Goal: Navigation & Orientation: Find specific page/section

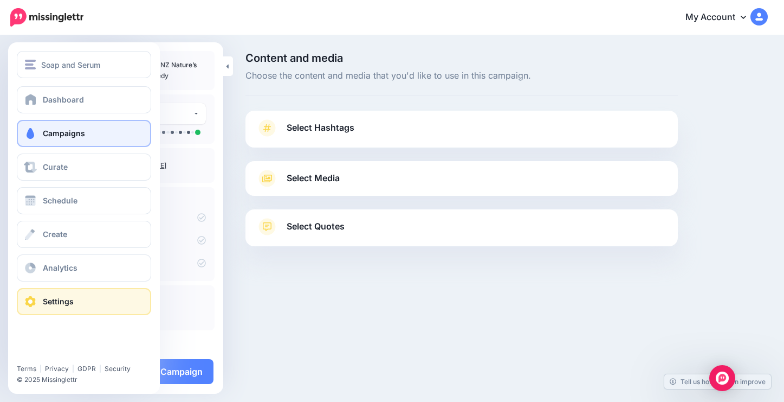
click at [26, 299] on span at bounding box center [30, 301] width 14 height 11
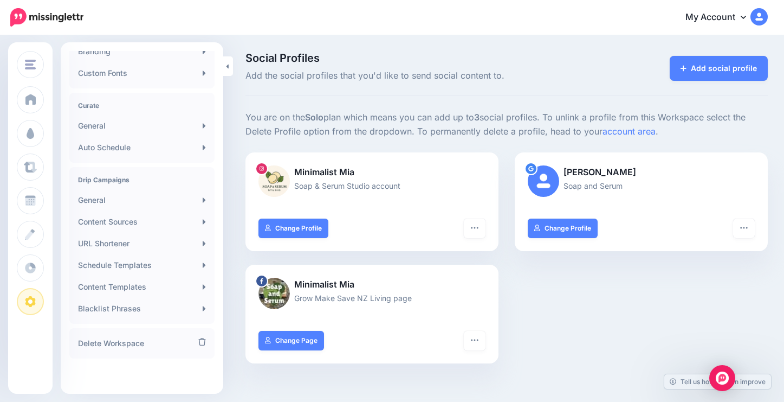
scroll to position [194, 0]
click at [742, 16] on icon at bounding box center [743, 16] width 5 height 9
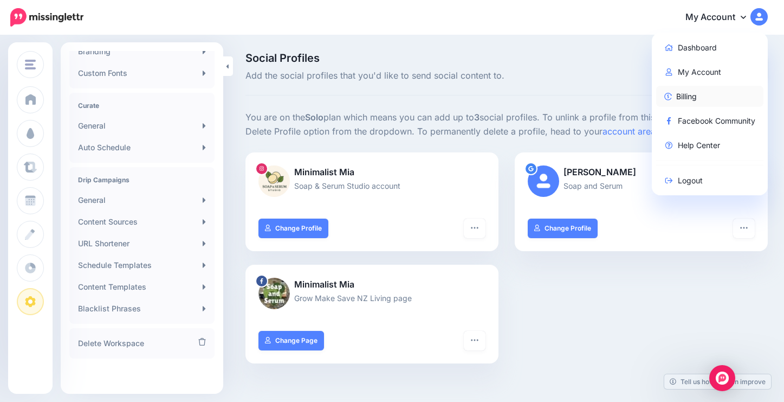
click at [689, 95] on link "Billing" at bounding box center [711, 96] width 108 height 21
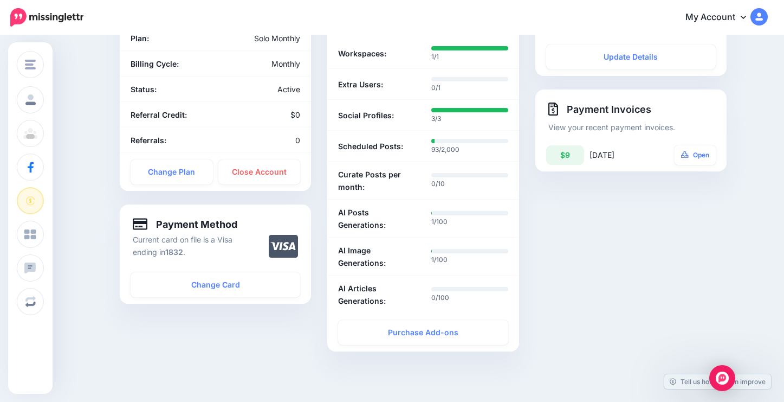
scroll to position [136, 0]
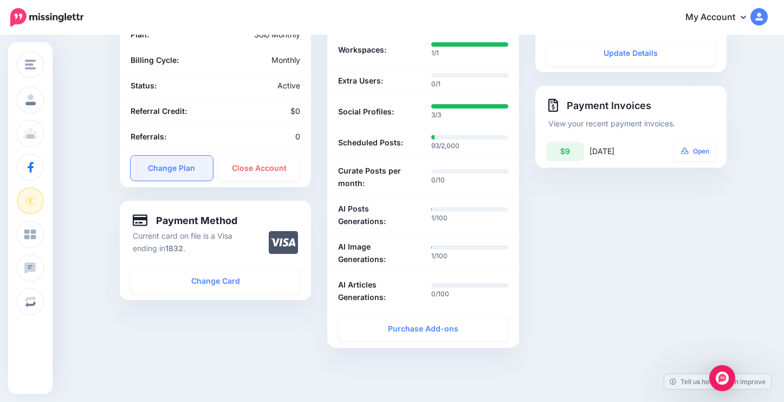
click at [177, 163] on link "Change Plan" at bounding box center [172, 168] width 82 height 25
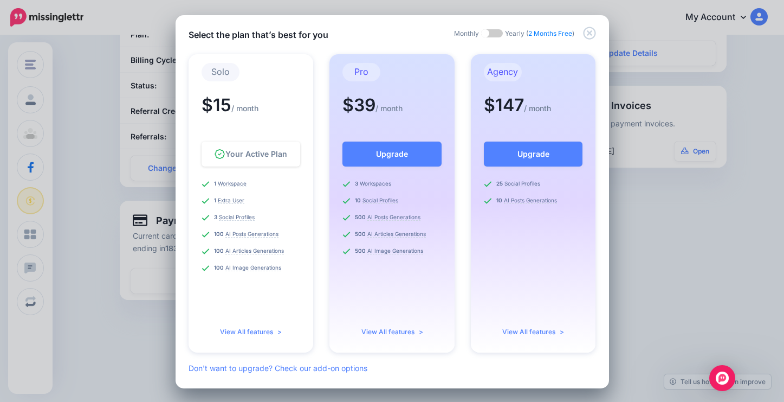
drag, startPoint x: 587, startPoint y: 31, endPoint x: 568, endPoint y: 33, distance: 19.1
click at [562, 36] on div "Monthly Yearly ( 2 Months Free )" at bounding box center [525, 33] width 142 height 10
click at [589, 35] on icon "Close" at bounding box center [589, 33] width 13 height 13
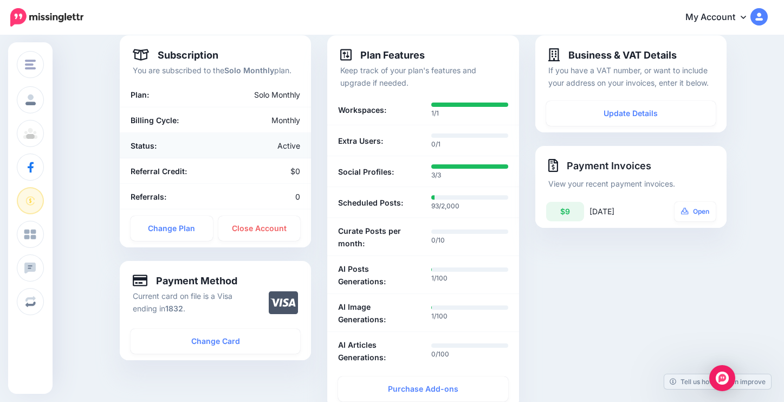
scroll to position [77, 0]
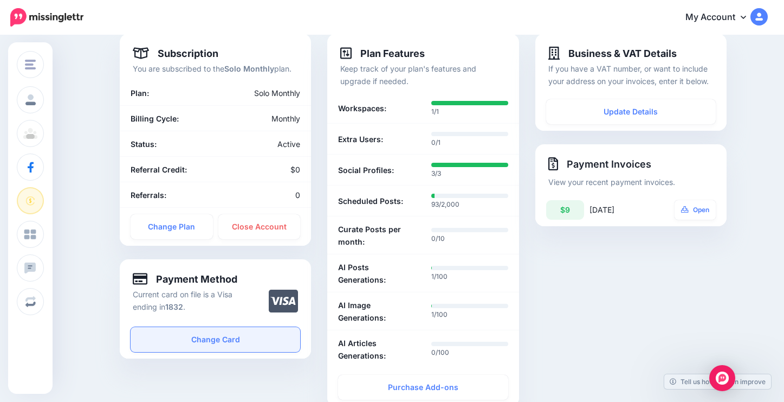
click at [214, 340] on link "Change Card" at bounding box center [216, 339] width 170 height 25
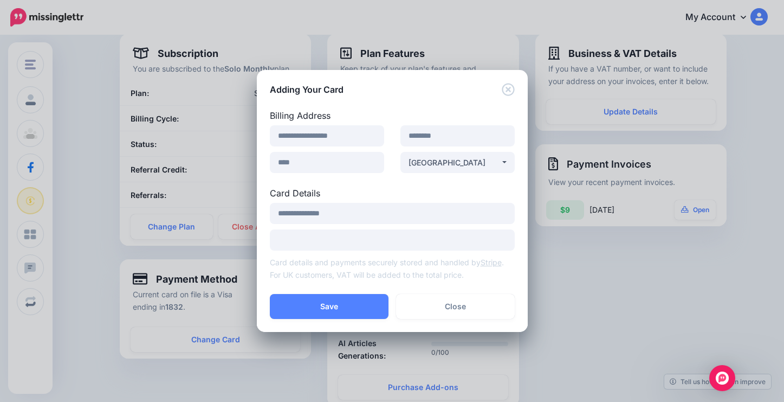
click at [509, 91] on icon "Close" at bounding box center [508, 89] width 12 height 12
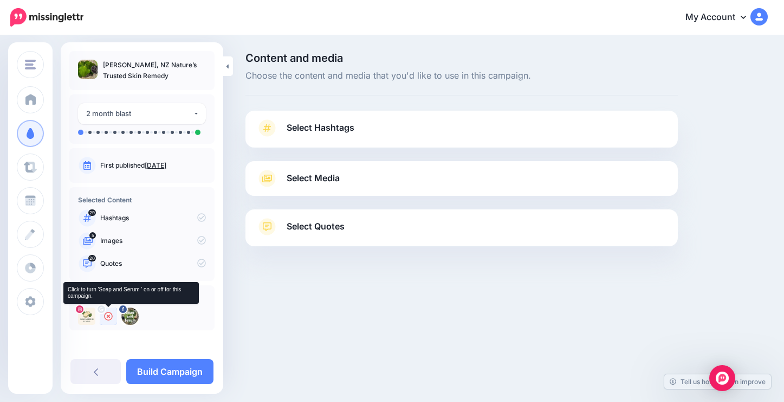
click at [102, 309] on icon at bounding box center [101, 309] width 4 height 4
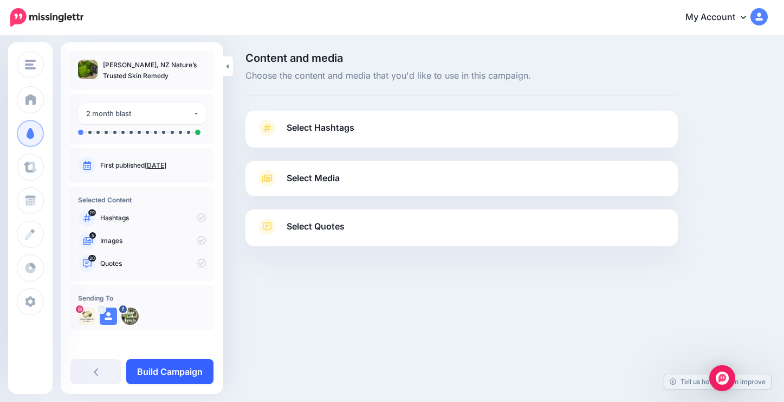
click at [181, 375] on link "Build Campaign" at bounding box center [169, 371] width 87 height 25
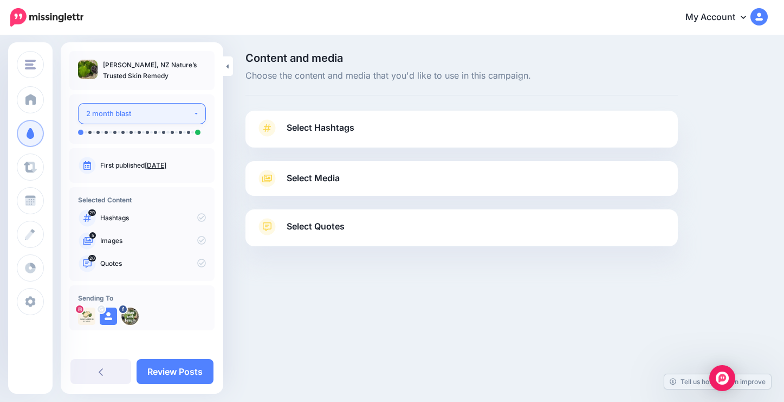
click at [131, 112] on div "2 month blast" at bounding box center [139, 113] width 107 height 12
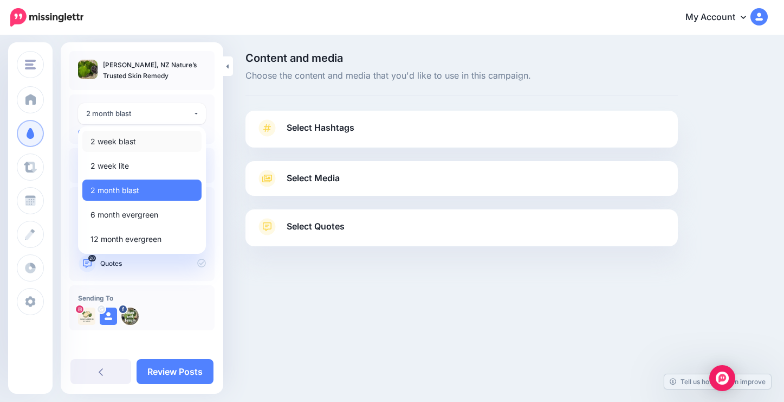
click at [117, 145] on span "2 week blast" at bounding box center [114, 141] width 46 height 13
select select "******"
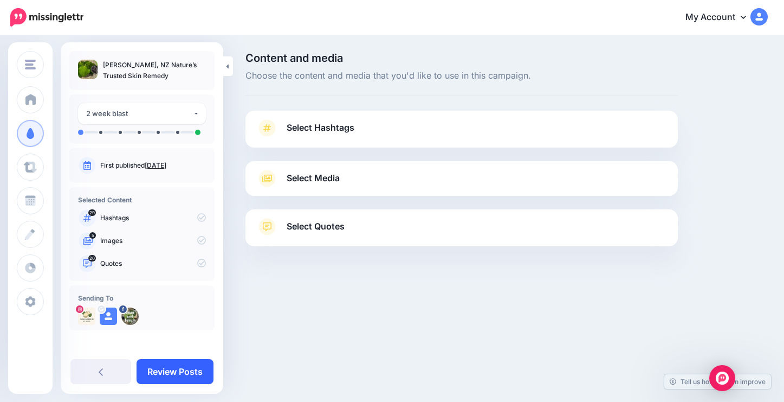
click at [188, 373] on link "Review Posts" at bounding box center [175, 371] width 77 height 25
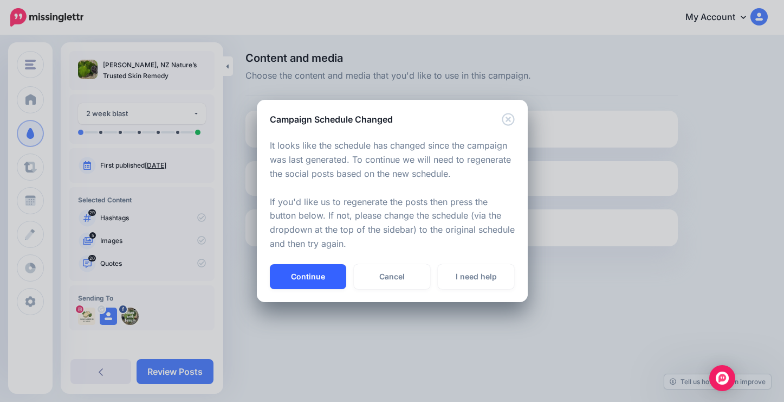
click at [301, 278] on button "Continue" at bounding box center [308, 276] width 76 height 25
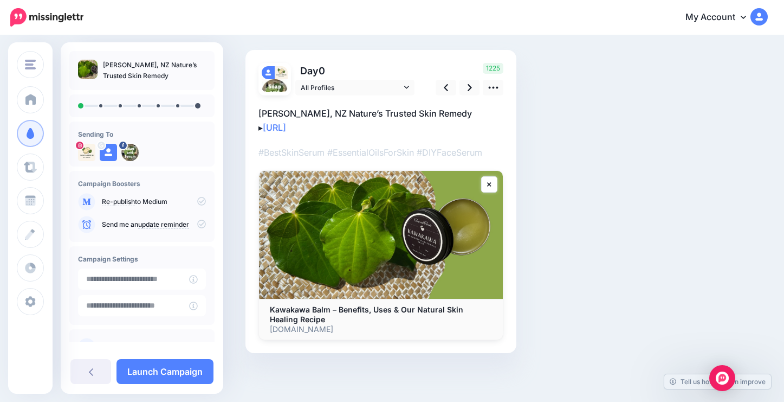
scroll to position [60, 0]
click at [468, 83] on icon at bounding box center [470, 87] width 4 height 11
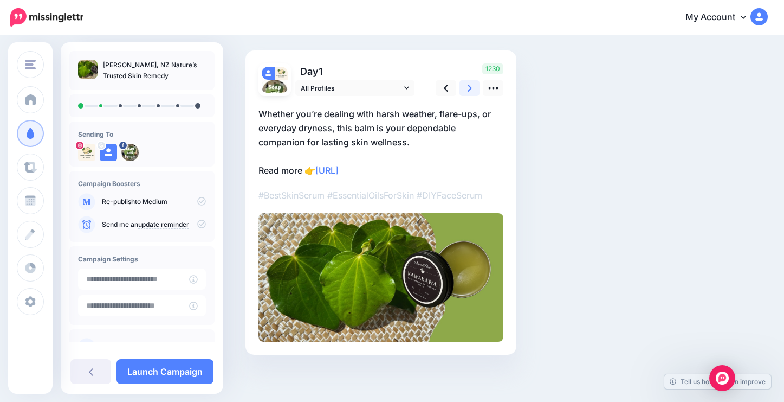
scroll to position [0, 0]
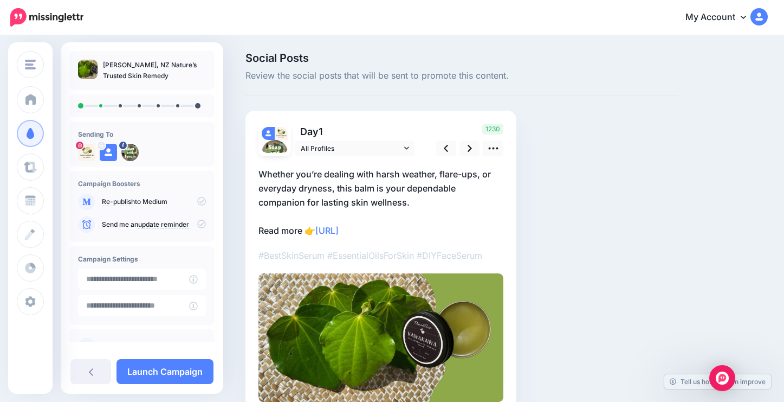
click at [468, 86] on div "Social Posts Review the social posts that will be sent to promote this content." at bounding box center [462, 74] width 433 height 43
click at [470, 149] on icon at bounding box center [470, 148] width 4 height 7
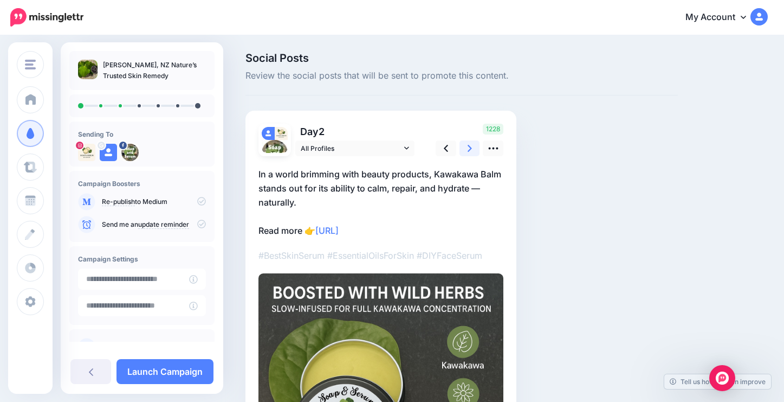
click at [469, 152] on icon at bounding box center [470, 148] width 4 height 11
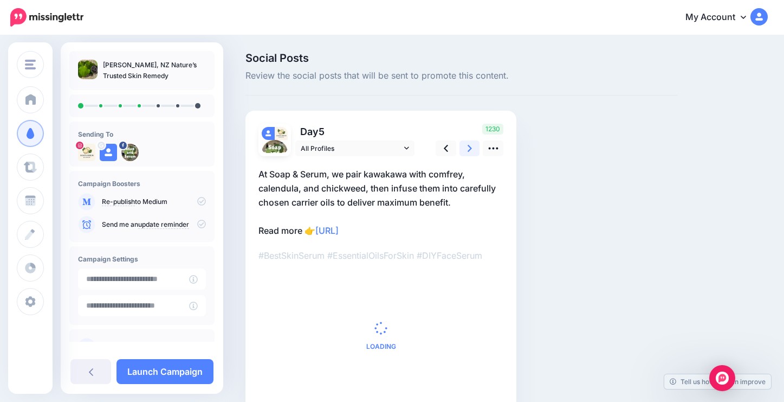
click at [469, 152] on icon at bounding box center [470, 148] width 4 height 11
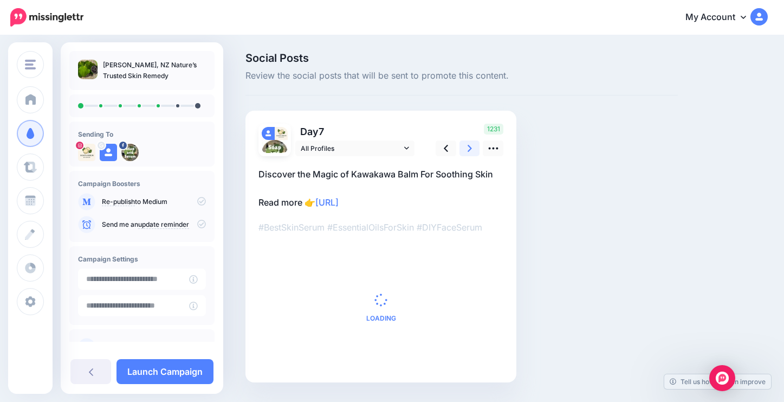
click at [469, 152] on icon at bounding box center [470, 148] width 4 height 11
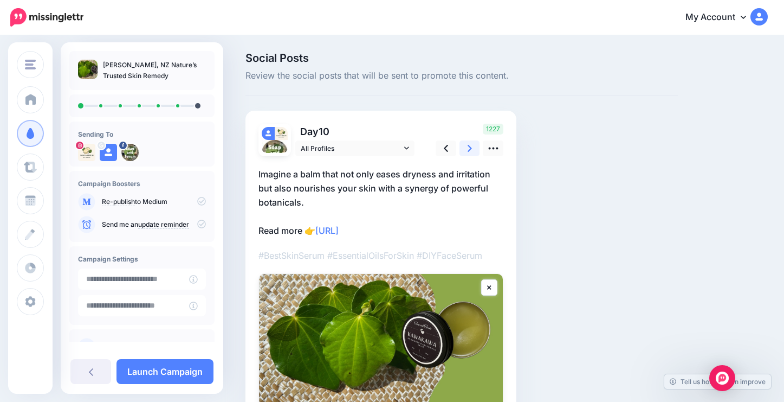
click at [469, 152] on icon at bounding box center [470, 148] width 4 height 11
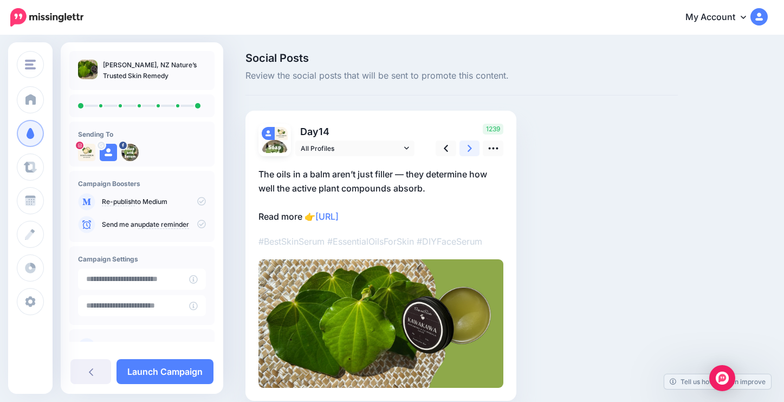
click at [469, 152] on icon at bounding box center [470, 148] width 4 height 11
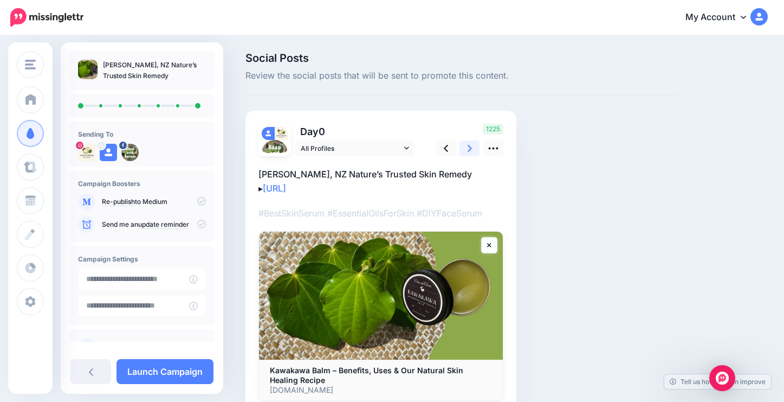
click at [469, 152] on icon at bounding box center [470, 148] width 4 height 11
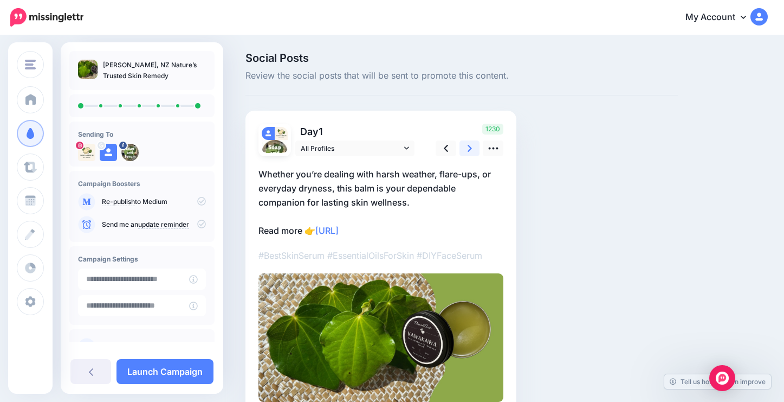
click at [469, 153] on icon at bounding box center [470, 148] width 4 height 11
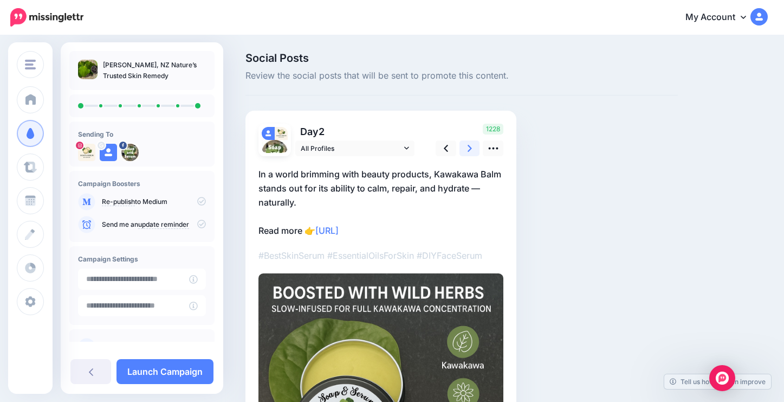
click at [473, 149] on link at bounding box center [470, 148] width 21 height 16
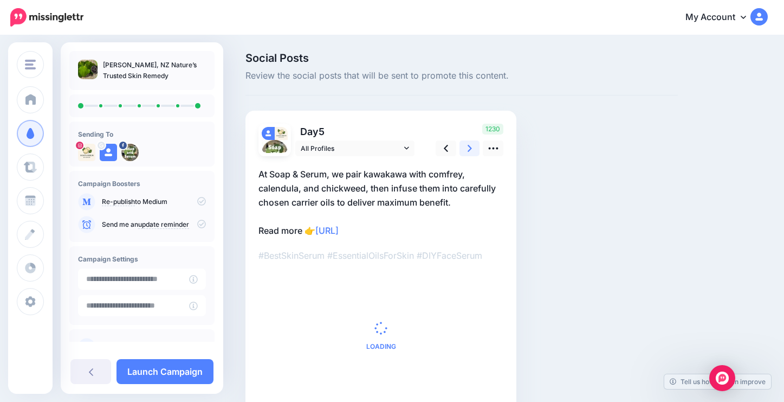
click at [472, 147] on icon at bounding box center [470, 148] width 4 height 7
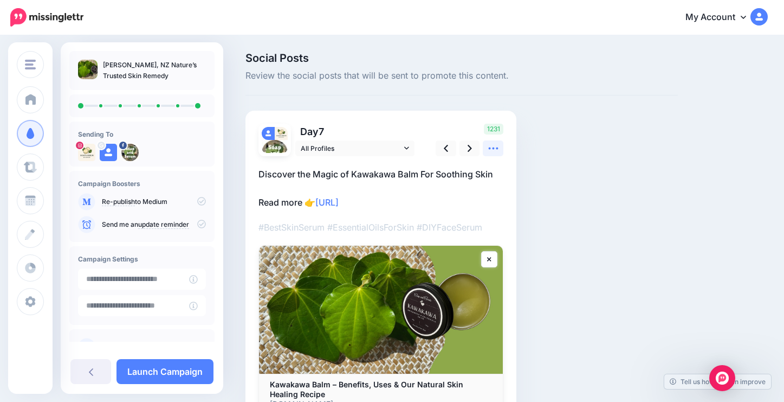
click at [494, 150] on icon at bounding box center [493, 148] width 11 height 11
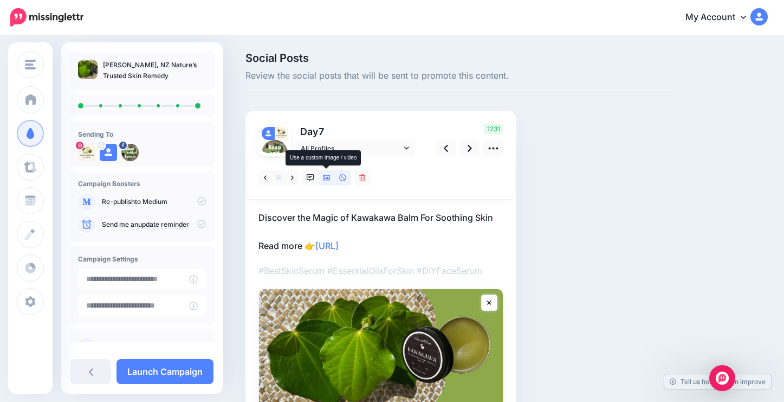
click at [327, 175] on icon at bounding box center [327, 177] width 8 height 5
click at [326, 176] on icon at bounding box center [327, 178] width 8 height 8
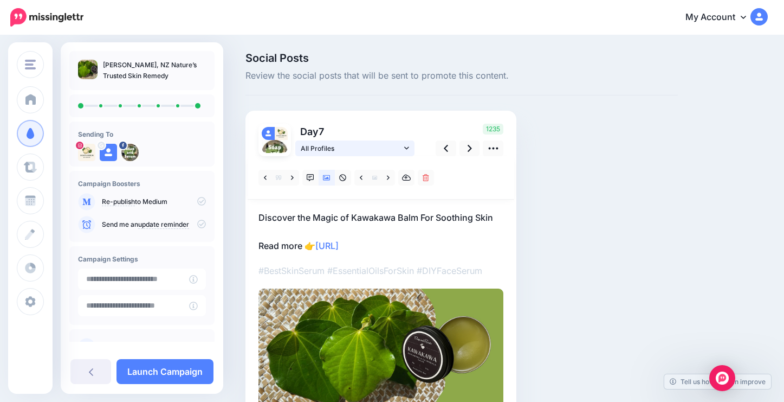
click at [407, 144] on icon at bounding box center [406, 148] width 5 height 8
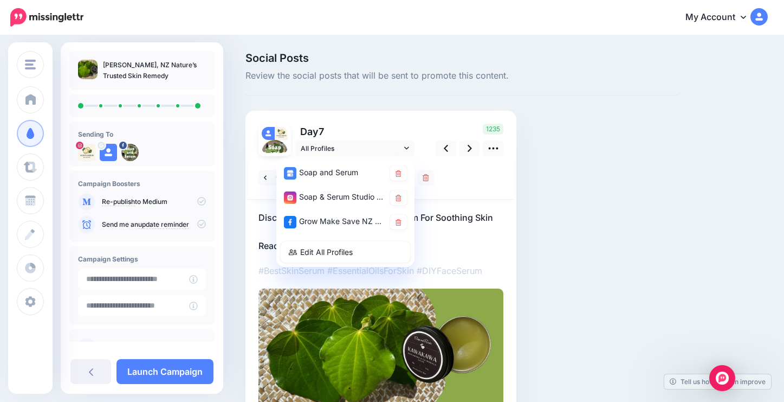
click at [431, 125] on div "1235" at bounding box center [467, 140] width 87 height 33
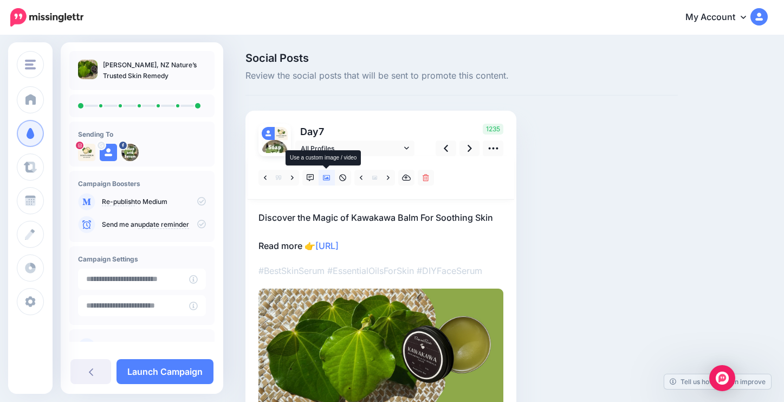
click at [326, 177] on icon at bounding box center [327, 178] width 8 height 8
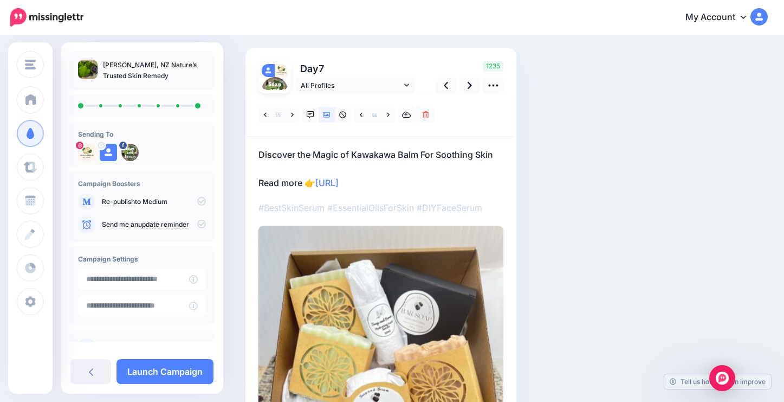
scroll to position [75, 0]
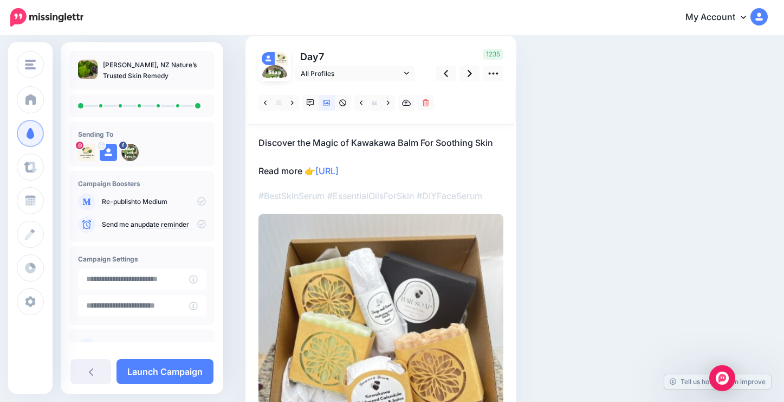
click at [389, 275] on img at bounding box center [381, 336] width 245 height 245
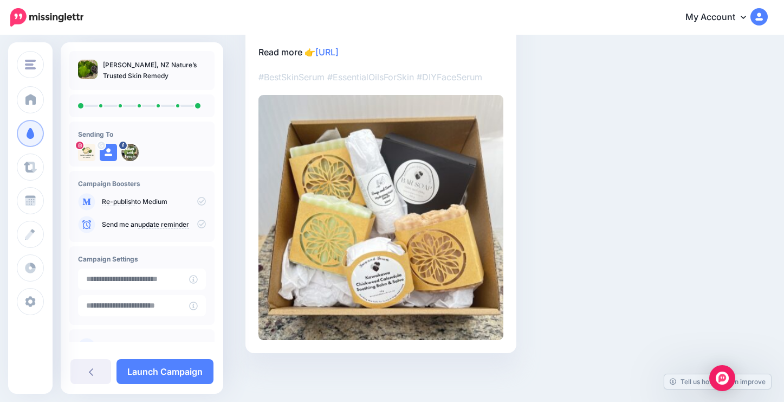
click at [394, 228] on img at bounding box center [381, 217] width 245 height 245
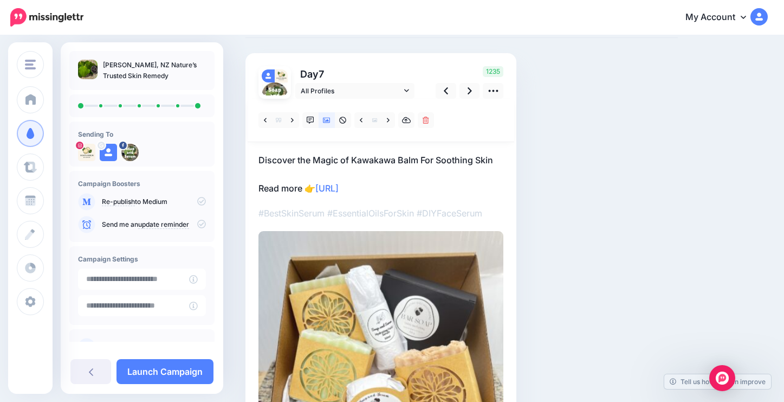
scroll to position [48, 0]
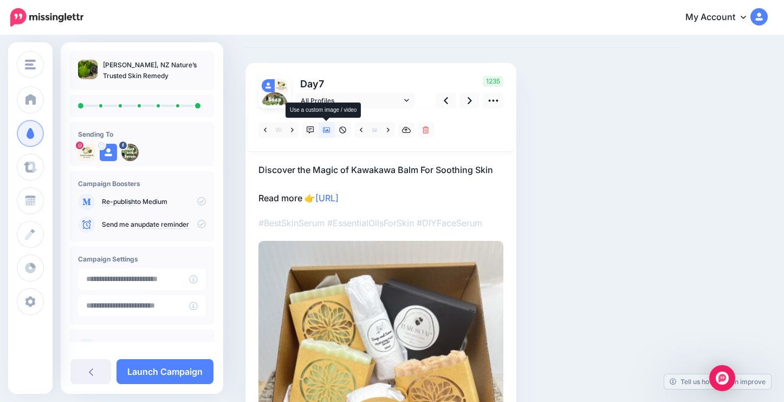
click at [328, 127] on icon at bounding box center [327, 130] width 8 height 8
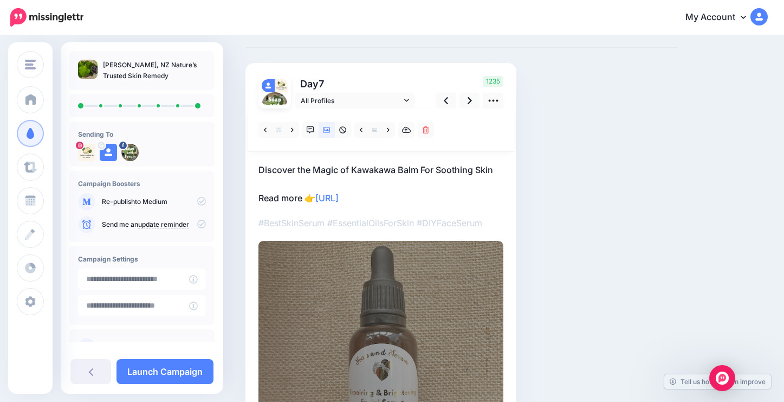
click at [352, 321] on img at bounding box center [381, 363] width 245 height 245
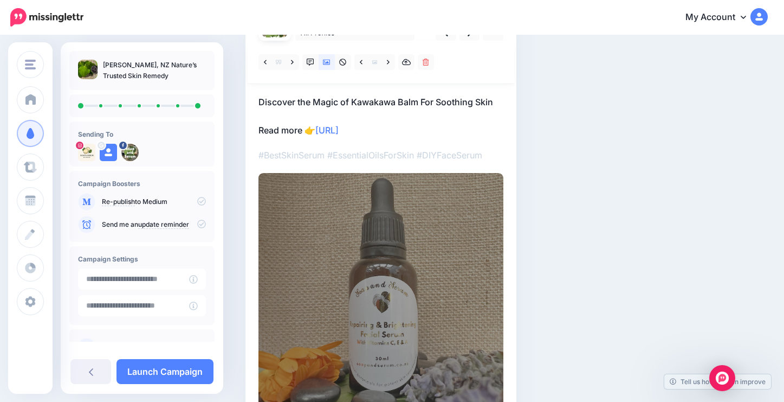
scroll to position [127, 0]
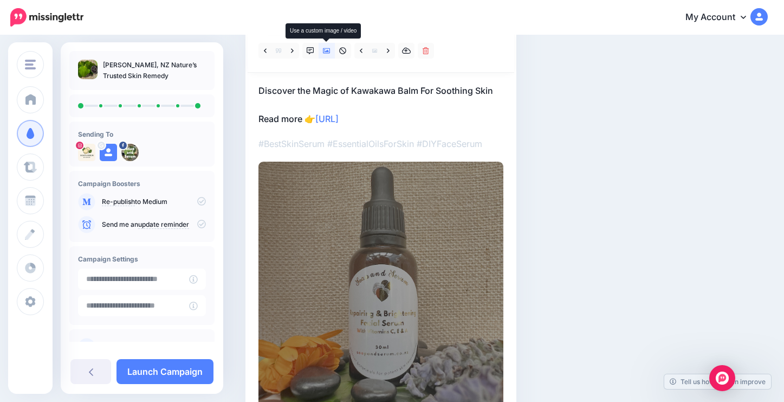
click at [323, 52] on icon at bounding box center [327, 51] width 8 height 8
click at [324, 49] on icon at bounding box center [327, 50] width 8 height 5
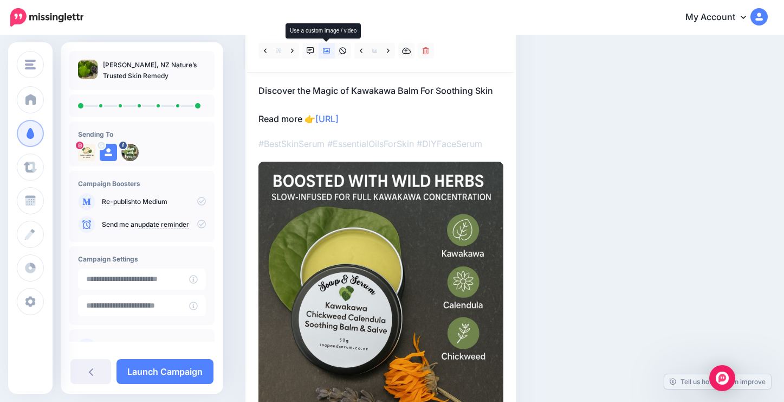
click at [324, 49] on icon at bounding box center [327, 50] width 8 height 5
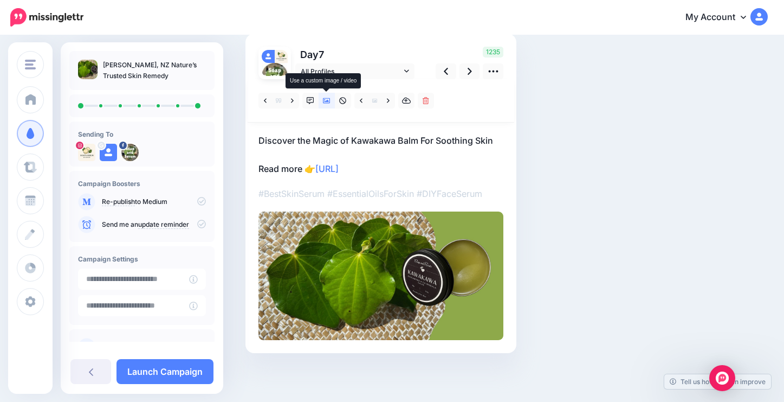
scroll to position [76, 0]
click at [324, 49] on span "7" at bounding box center [321, 54] width 5 height 11
click at [327, 99] on icon at bounding box center [327, 102] width 8 height 8
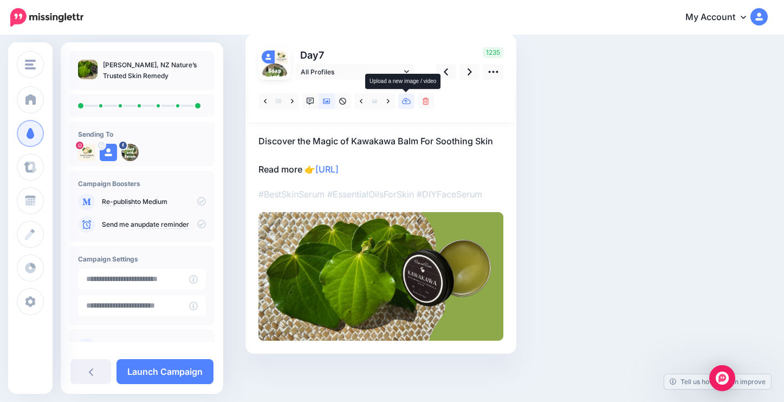
click at [408, 104] on icon at bounding box center [406, 101] width 9 height 7
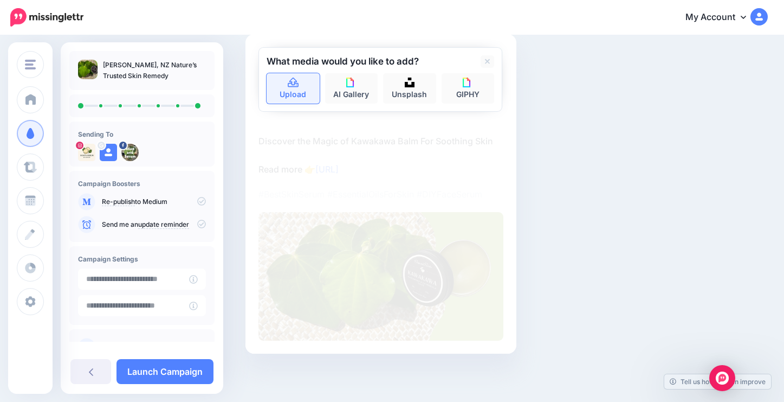
click at [286, 86] on link "Upload" at bounding box center [293, 88] width 53 height 30
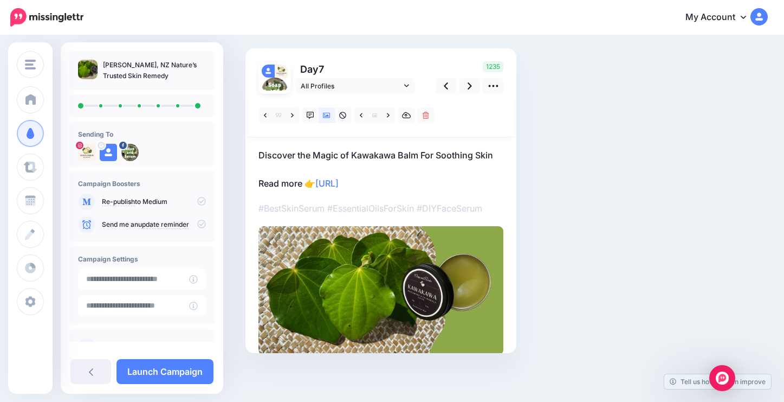
scroll to position [50, 0]
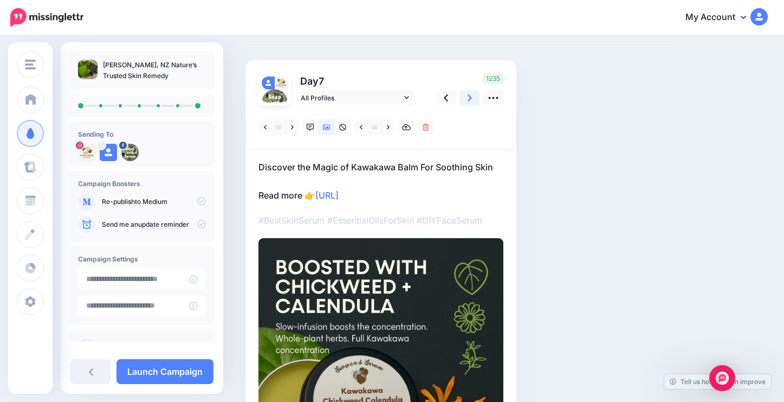
click at [466, 95] on link at bounding box center [470, 98] width 21 height 16
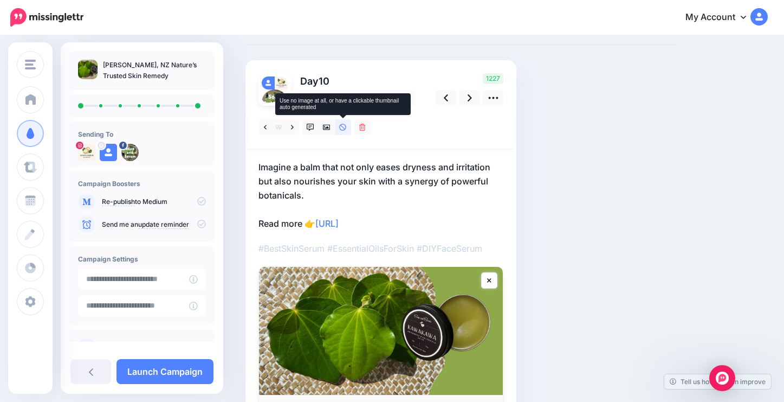
click at [344, 125] on icon at bounding box center [343, 128] width 8 height 8
click at [327, 125] on icon at bounding box center [327, 128] width 8 height 8
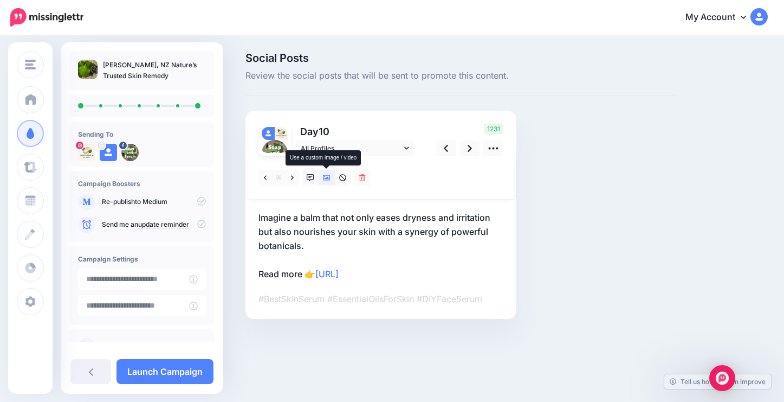
click at [327, 175] on icon at bounding box center [327, 178] width 8 height 8
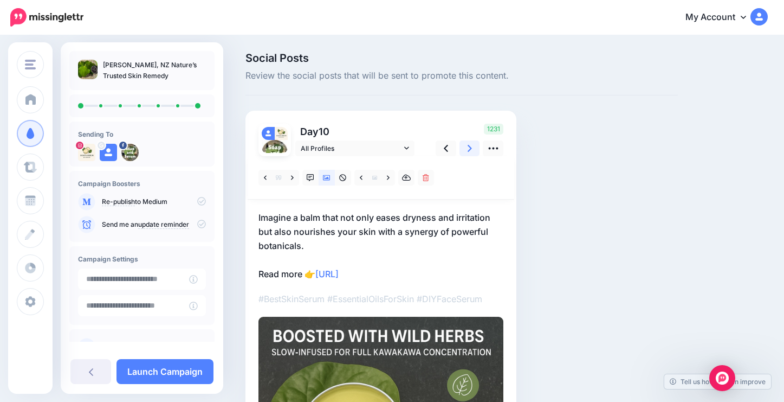
click at [471, 148] on icon at bounding box center [470, 148] width 4 height 7
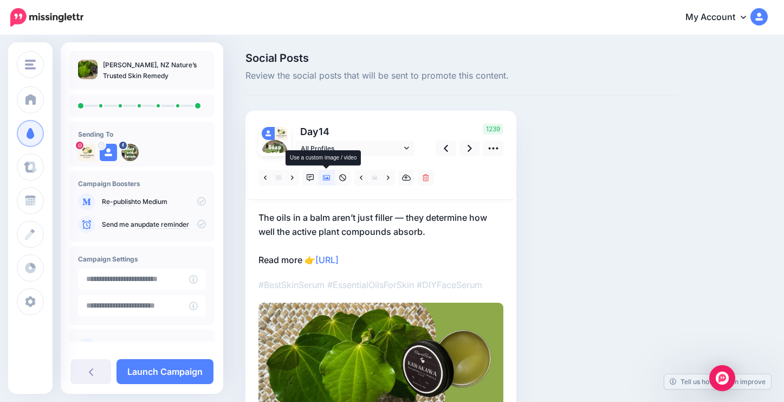
click at [328, 176] on icon at bounding box center [327, 178] width 8 height 8
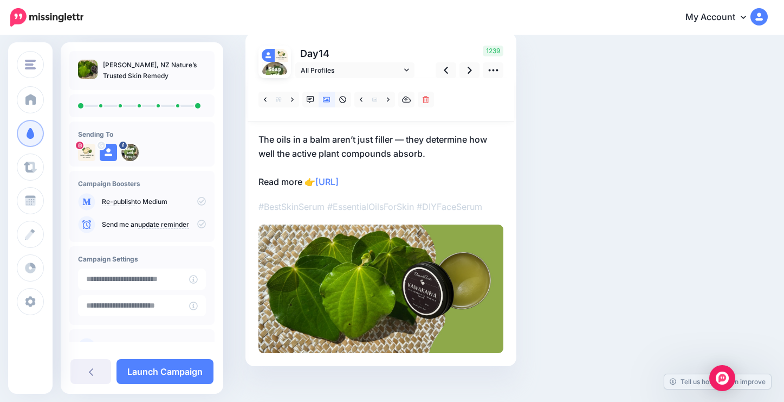
scroll to position [81, 0]
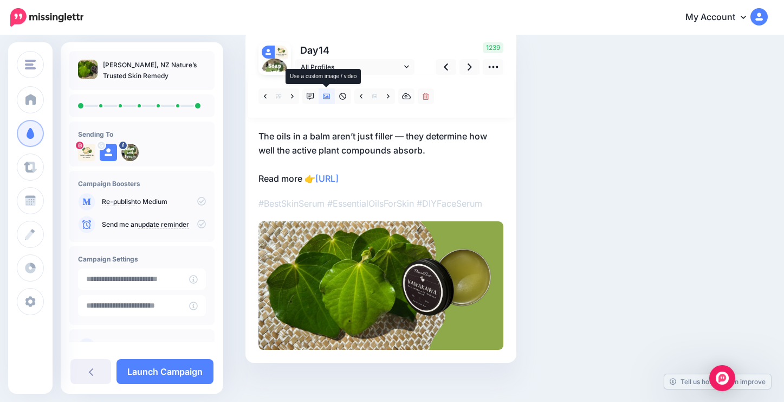
click at [326, 95] on icon at bounding box center [327, 97] width 8 height 8
click at [327, 96] on icon at bounding box center [327, 96] width 8 height 5
click at [327, 95] on icon at bounding box center [327, 97] width 8 height 8
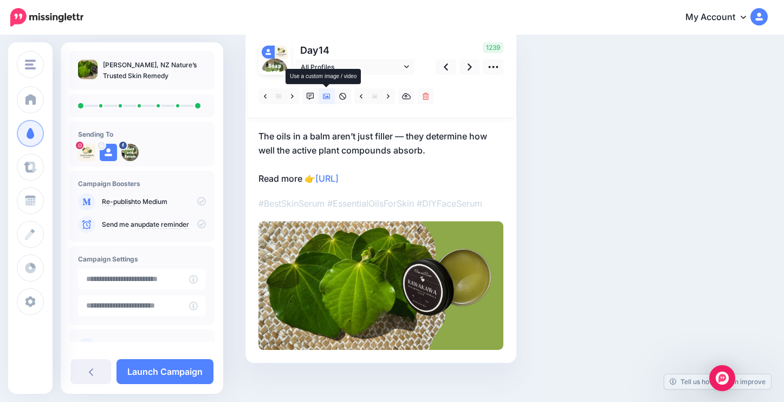
click at [327, 95] on icon at bounding box center [327, 97] width 8 height 8
click at [319, 95] on link at bounding box center [327, 96] width 16 height 16
click at [327, 95] on icon at bounding box center [327, 97] width 8 height 8
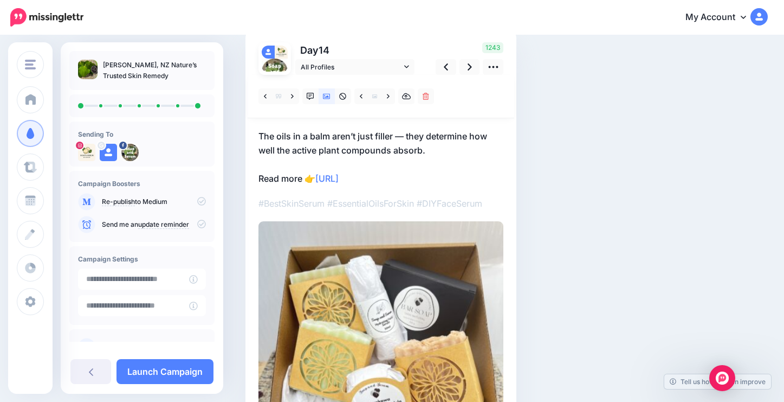
click at [386, 266] on img at bounding box center [381, 343] width 245 height 245
click at [329, 94] on icon at bounding box center [327, 97] width 8 height 8
click at [404, 97] on icon at bounding box center [406, 97] width 9 height 8
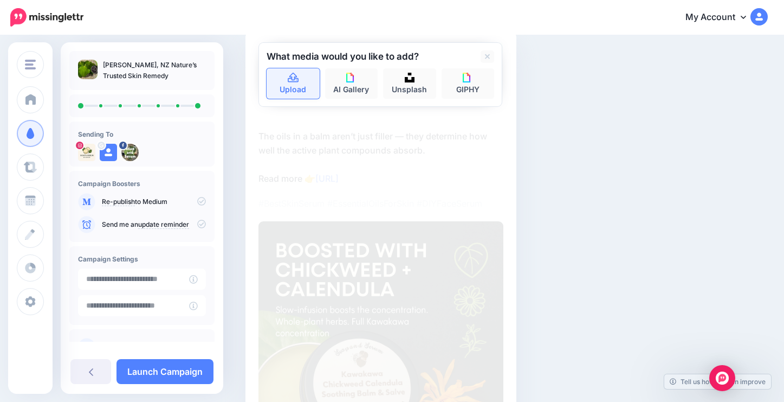
click at [295, 80] on icon at bounding box center [293, 78] width 12 height 10
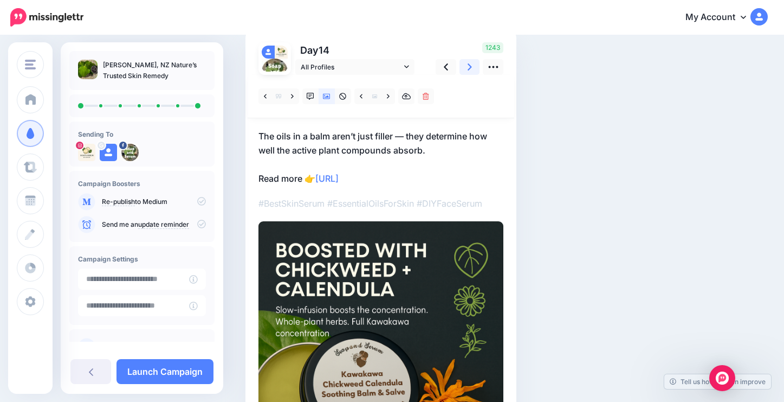
click at [466, 66] on link at bounding box center [470, 67] width 21 height 16
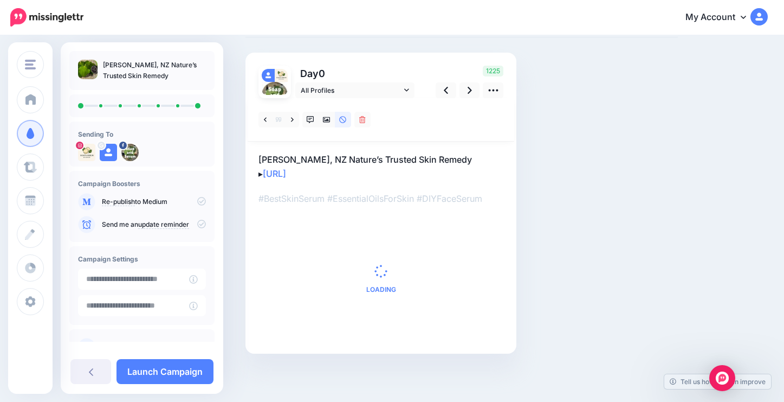
scroll to position [0, 0]
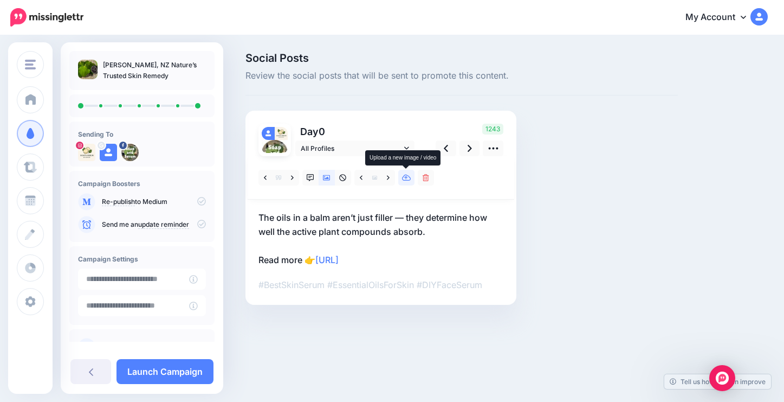
click at [407, 177] on icon at bounding box center [406, 178] width 9 height 8
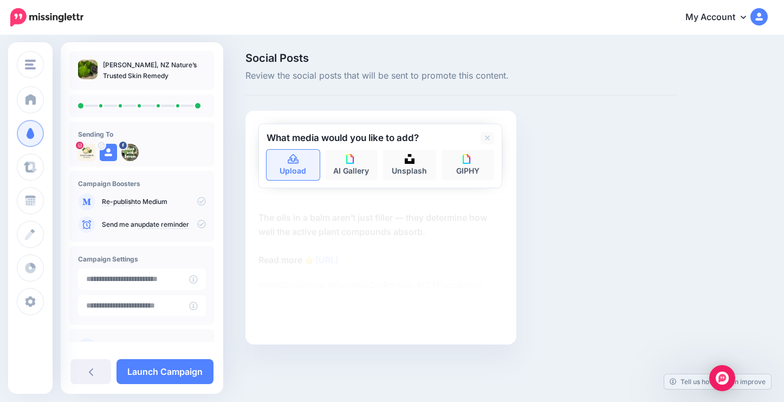
click at [293, 172] on link "Upload" at bounding box center [293, 165] width 53 height 30
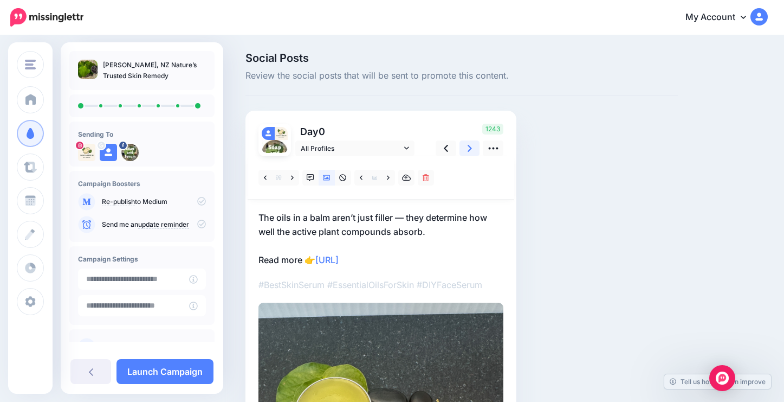
click at [472, 147] on icon at bounding box center [470, 148] width 4 height 7
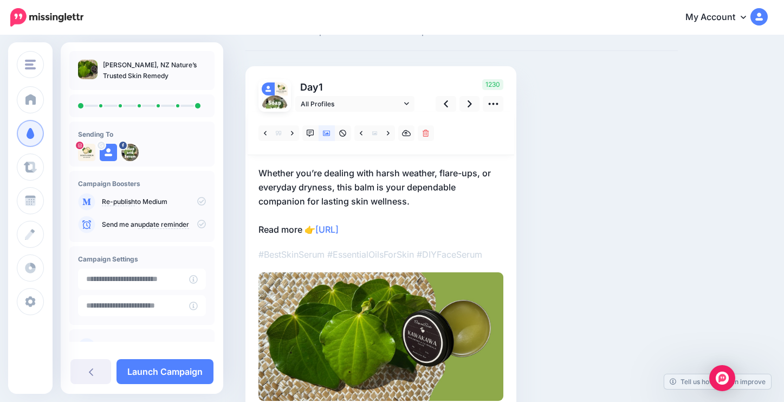
scroll to position [55, 0]
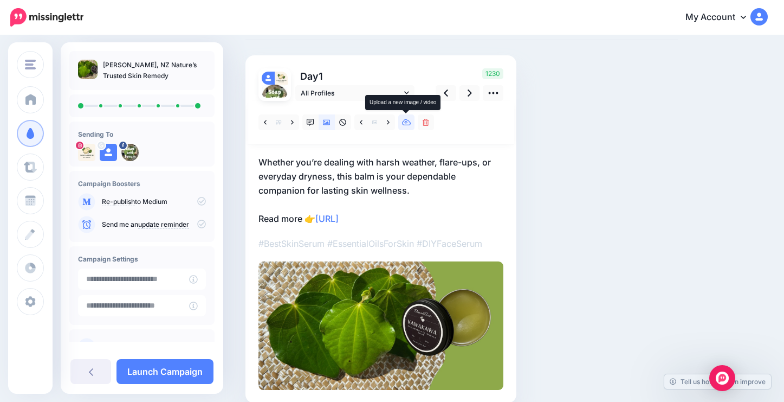
click at [409, 121] on icon at bounding box center [406, 123] width 9 height 8
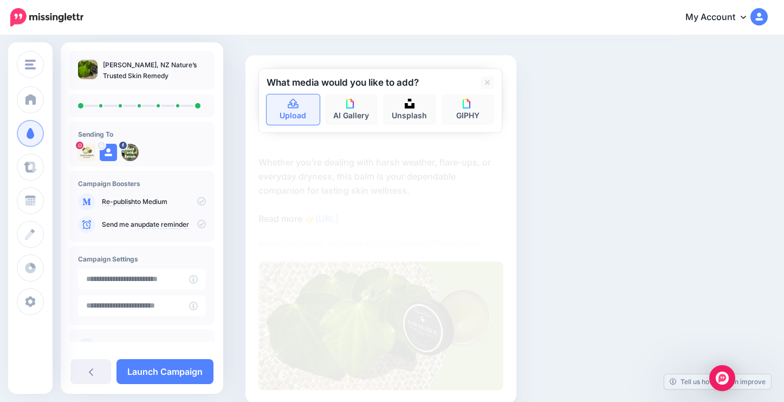
click at [293, 102] on icon at bounding box center [293, 104] width 12 height 10
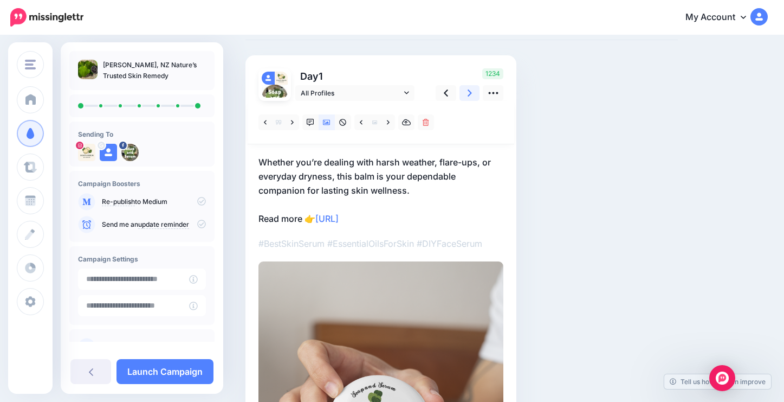
click at [469, 90] on icon at bounding box center [470, 92] width 4 height 7
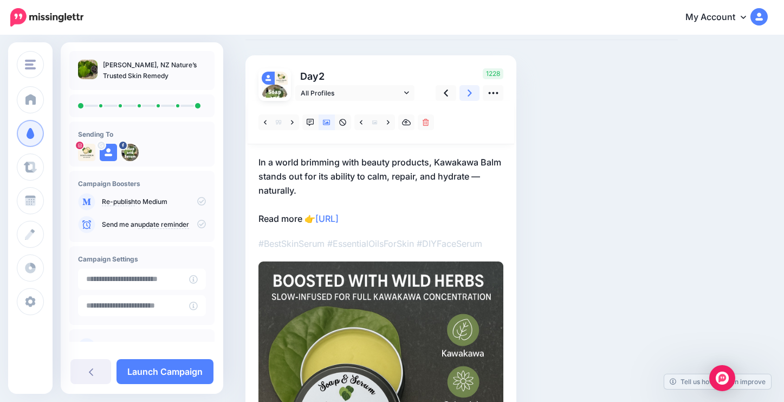
click at [469, 90] on icon at bounding box center [470, 92] width 4 height 7
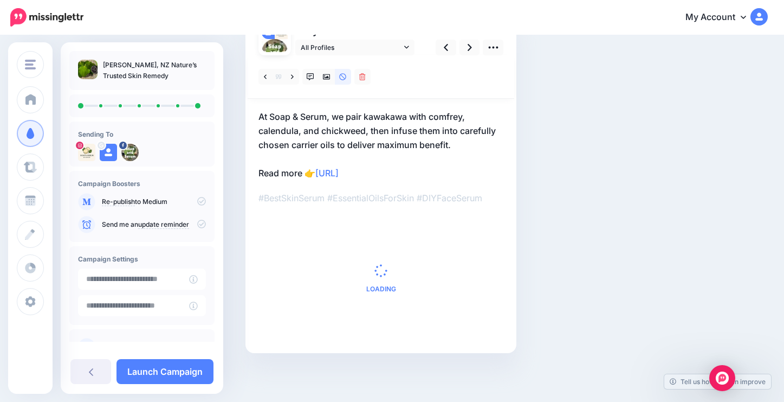
scroll to position [100, 0]
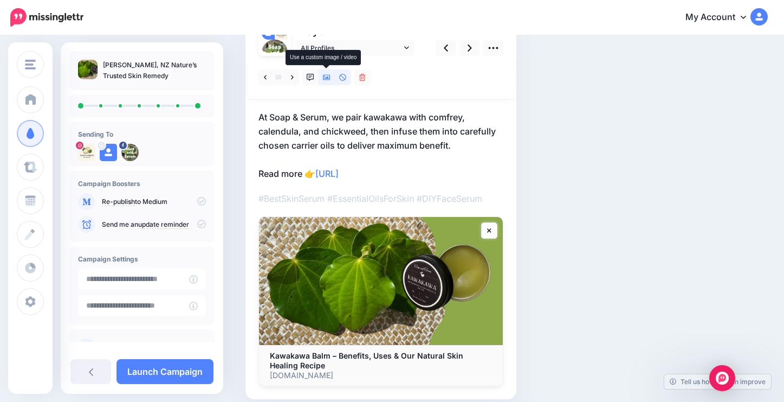
click at [325, 77] on icon at bounding box center [327, 77] width 8 height 5
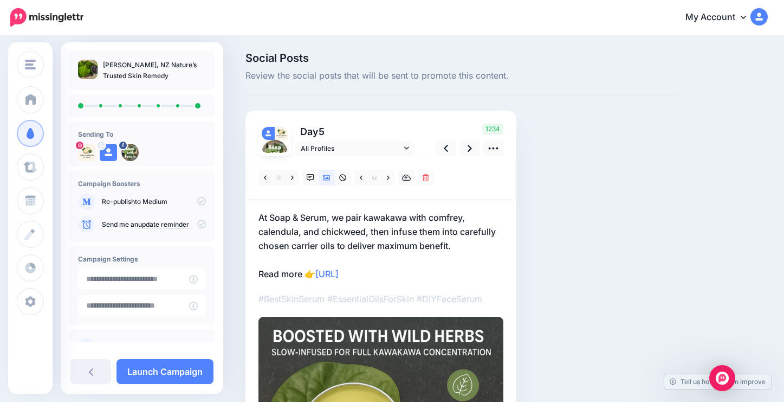
drag, startPoint x: 325, startPoint y: 179, endPoint x: 338, endPoint y: 203, distance: 27.2
click at [470, 149] on icon at bounding box center [470, 148] width 4 height 7
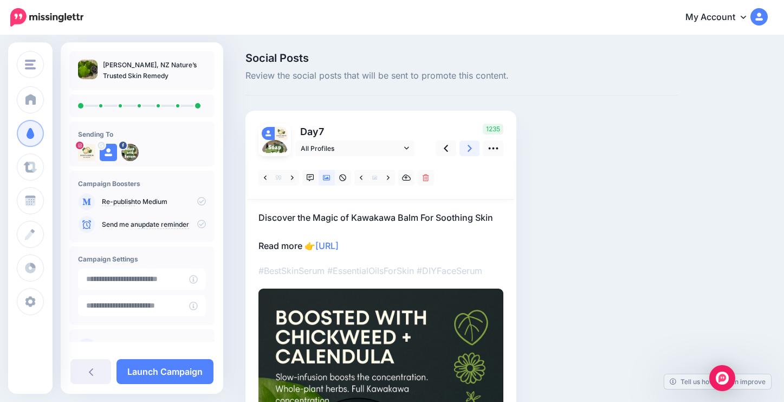
click at [470, 149] on icon at bounding box center [470, 148] width 4 height 7
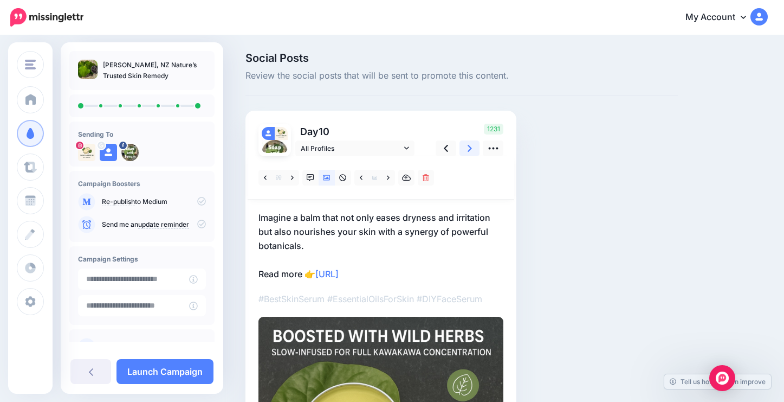
click at [470, 149] on icon at bounding box center [470, 148] width 4 height 7
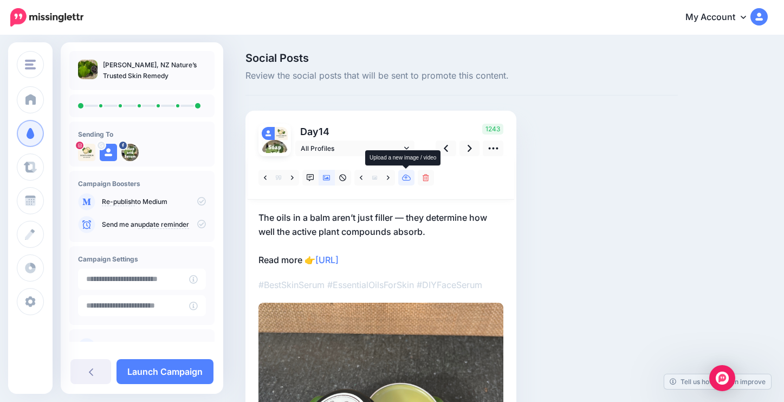
click at [409, 176] on icon at bounding box center [406, 178] width 9 height 8
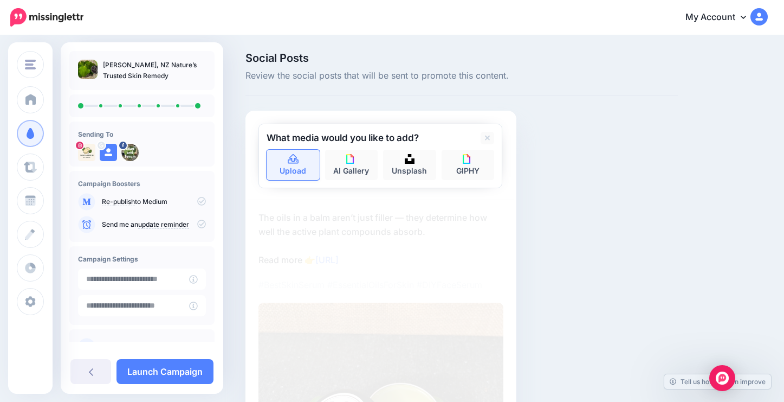
click at [292, 165] on link "Upload" at bounding box center [293, 165] width 53 height 30
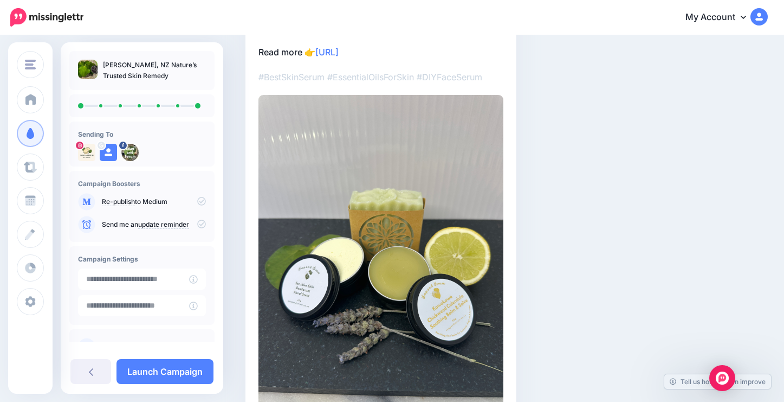
scroll to position [207, 0]
click at [177, 376] on link "Launch Campaign" at bounding box center [165, 371] width 97 height 25
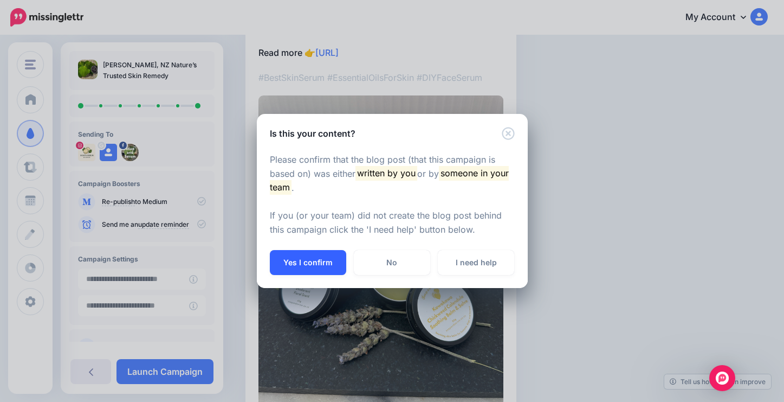
click at [311, 265] on button "Yes I confirm" at bounding box center [308, 262] width 76 height 25
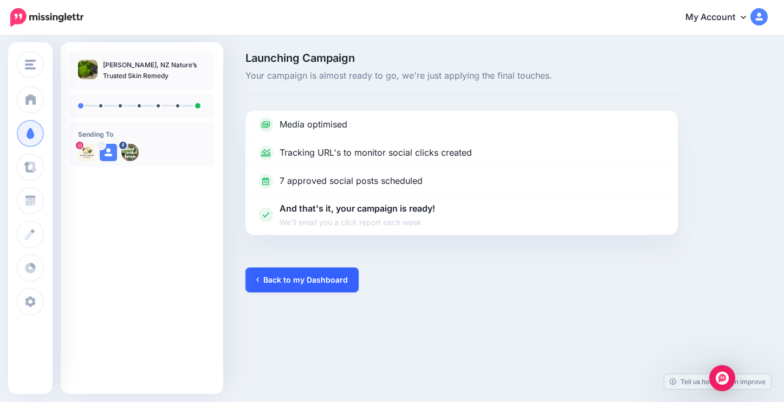
click at [335, 275] on link "Back to my Dashboard" at bounding box center [302, 279] width 113 height 25
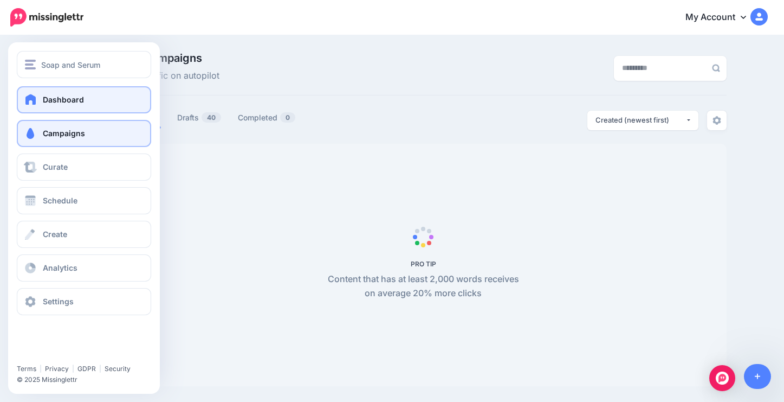
click at [59, 99] on span "Dashboard" at bounding box center [63, 99] width 41 height 9
